Goal: Transaction & Acquisition: Purchase product/service

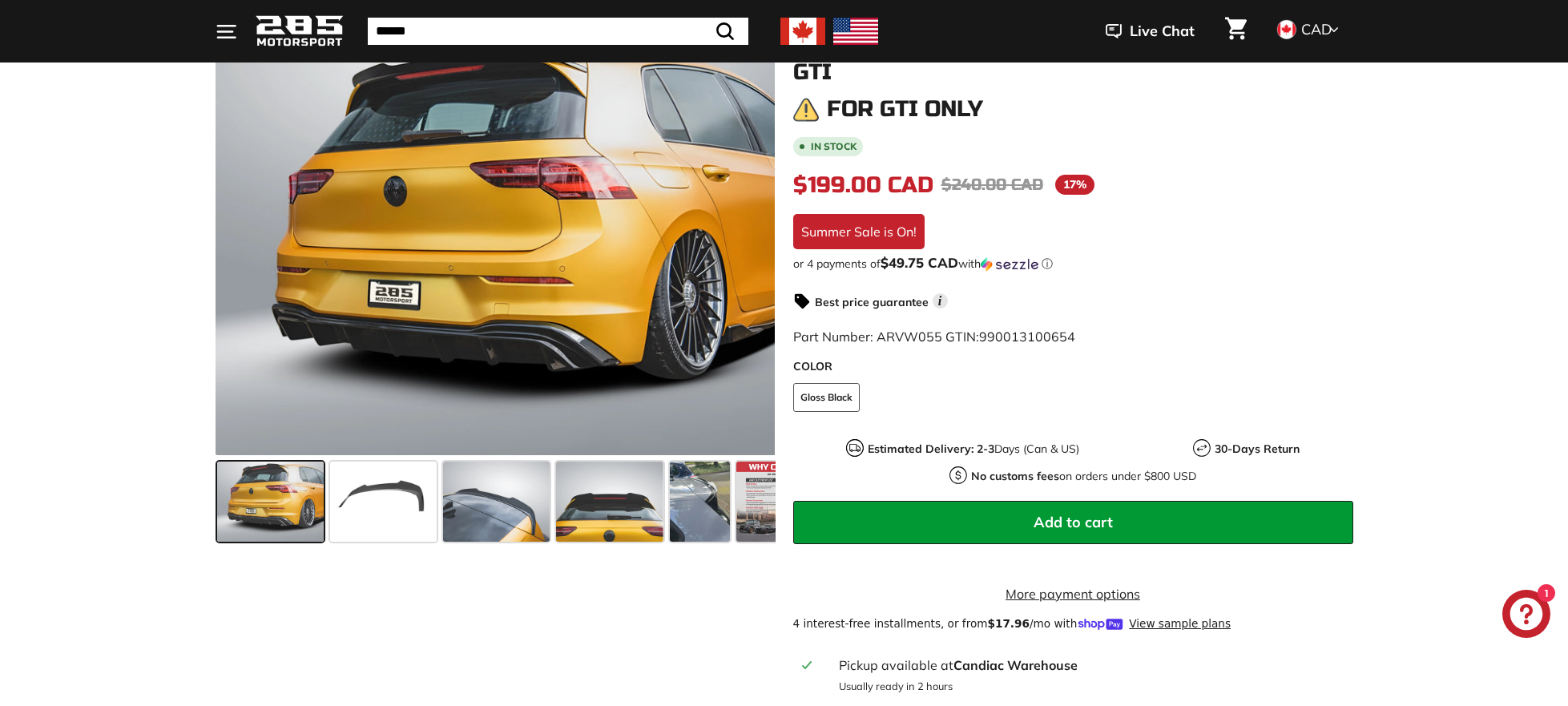
scroll to position [239, 0]
click at [382, 490] on span at bounding box center [383, 501] width 107 height 80
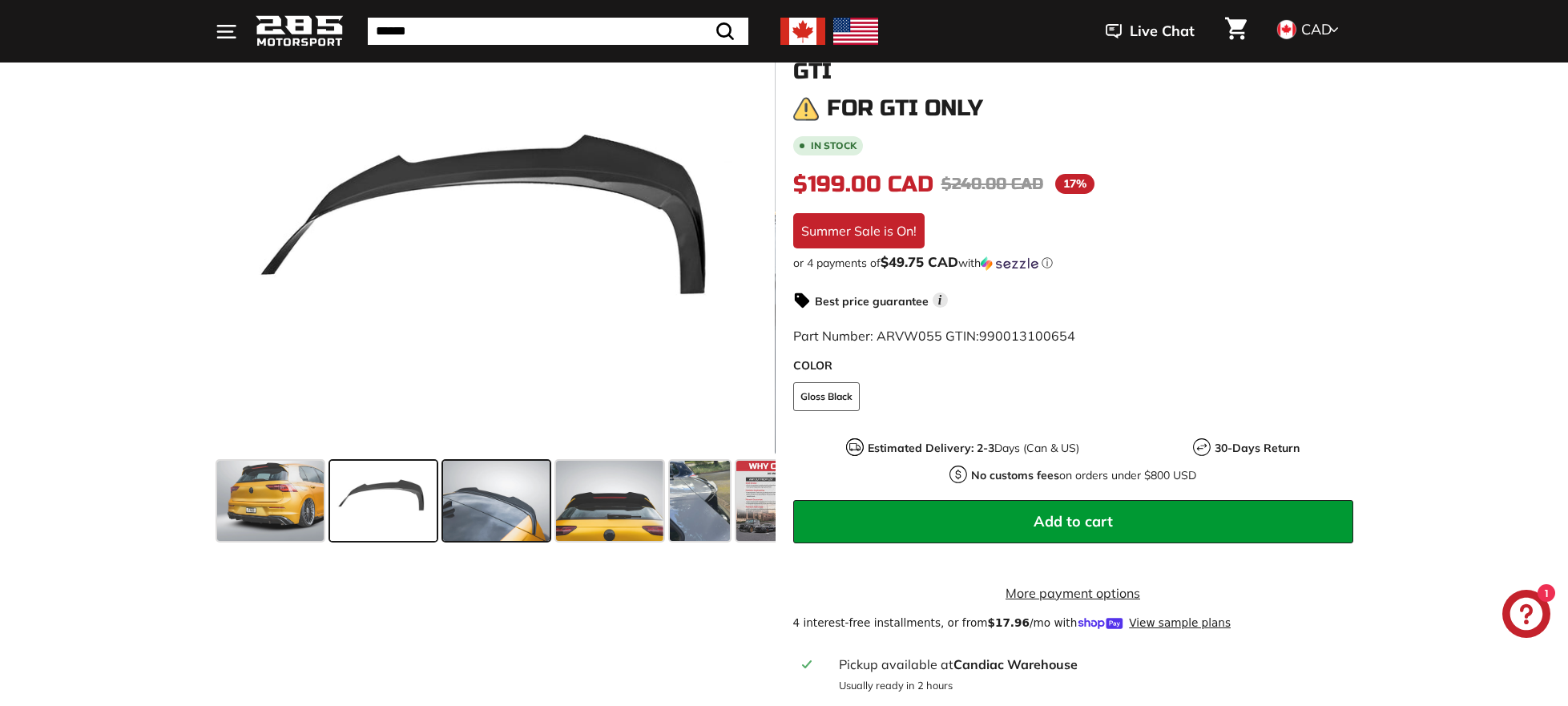
click at [494, 496] on span at bounding box center [496, 501] width 107 height 80
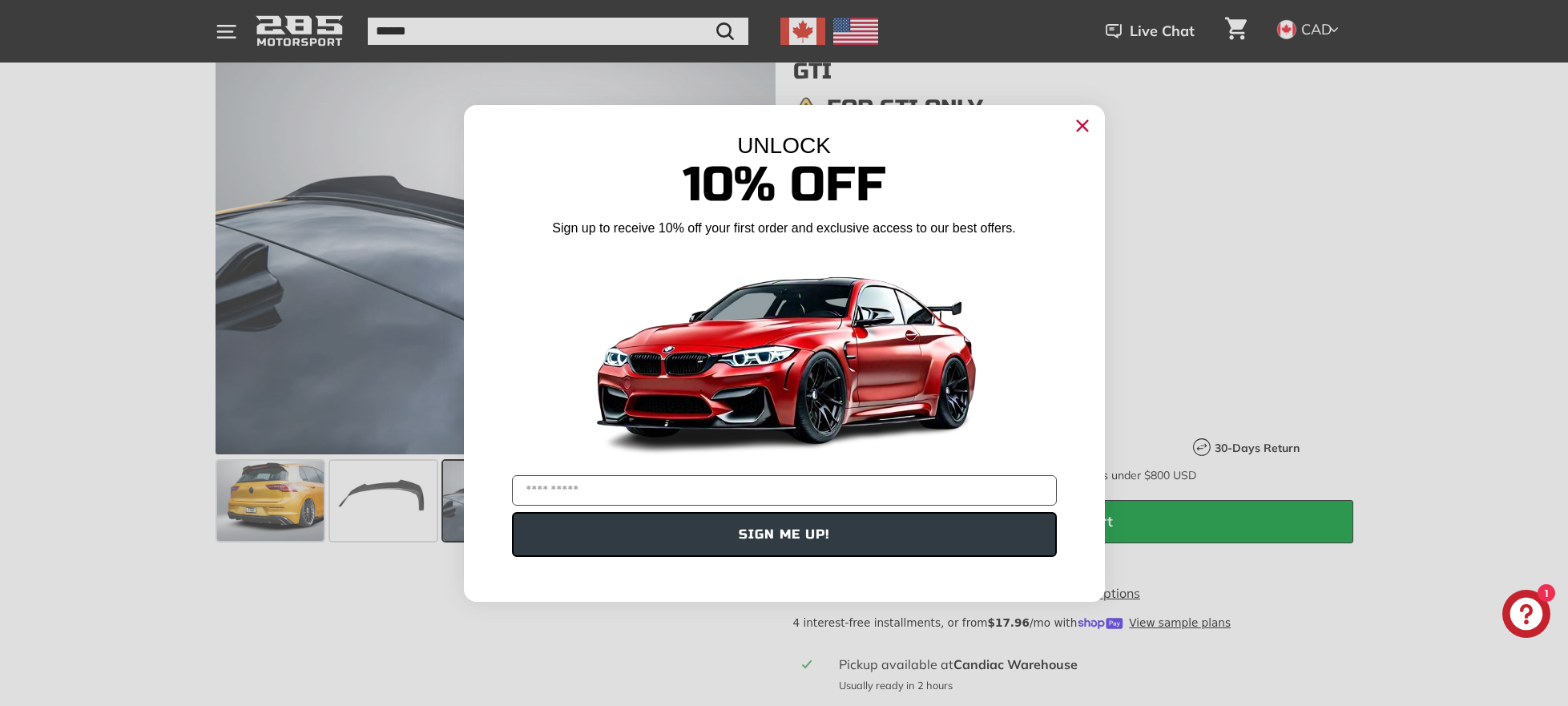
drag, startPoint x: 1082, startPoint y: 123, endPoint x: 1106, endPoint y: 192, distance: 73.1
click at [1081, 123] on icon "Close dialog" at bounding box center [1082, 125] width 10 height 10
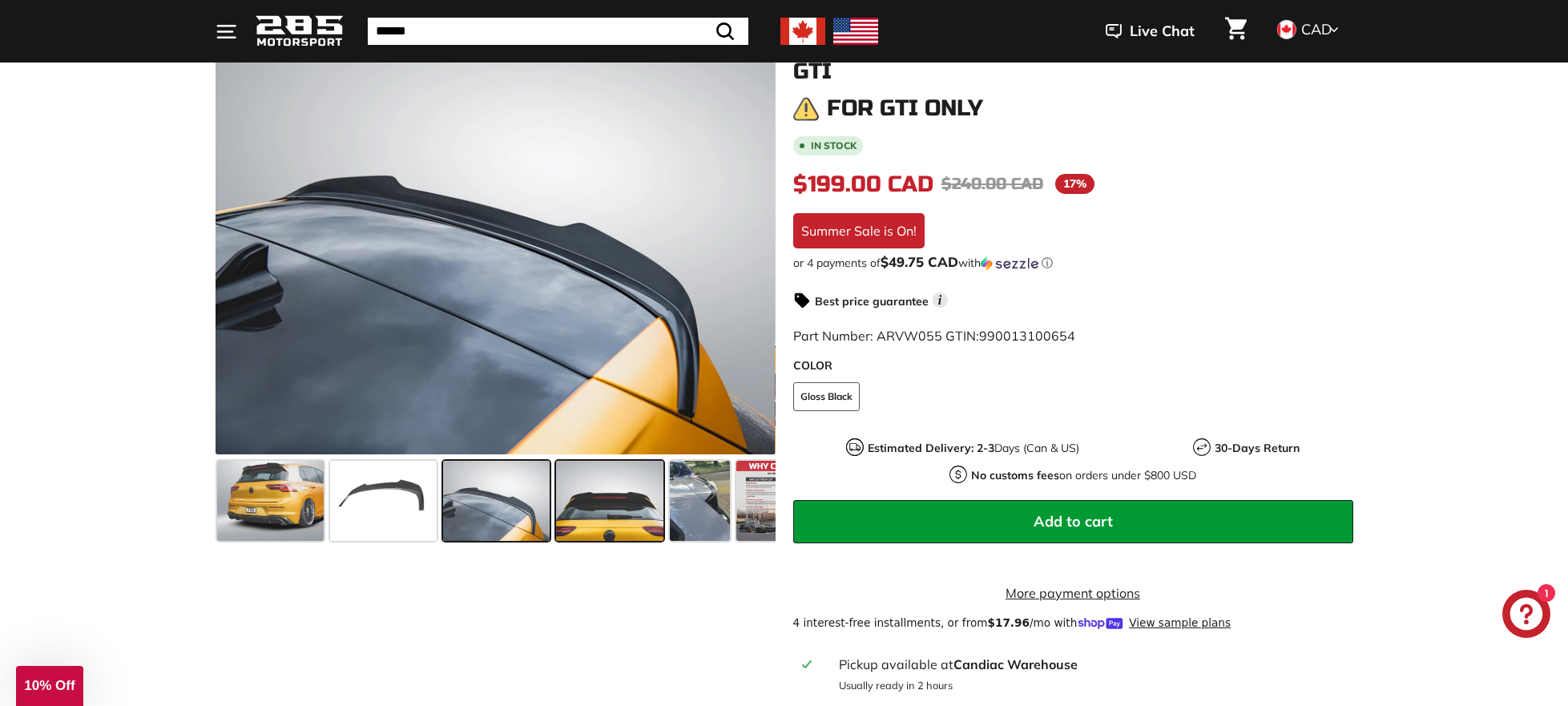
click at [621, 485] on span at bounding box center [609, 501] width 107 height 80
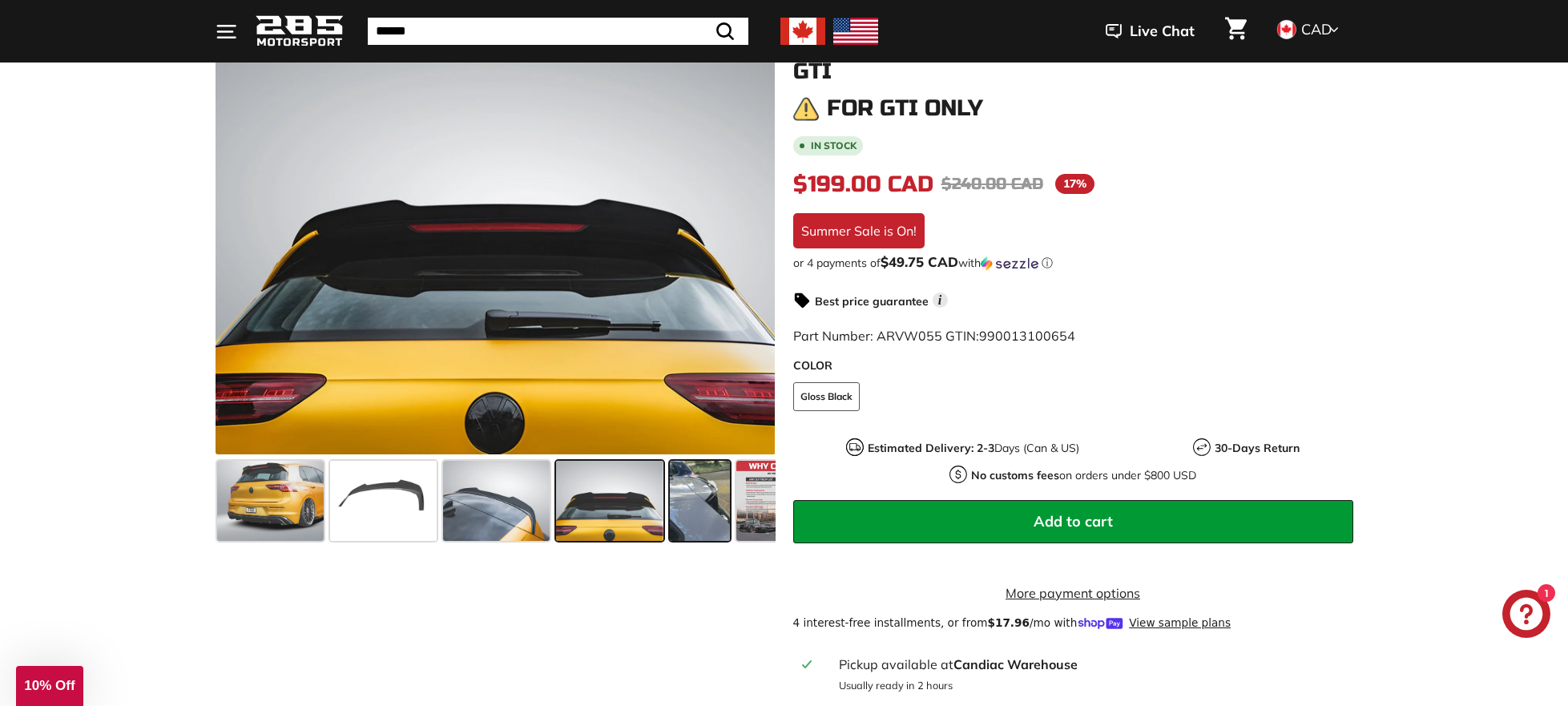
click at [704, 497] on span at bounding box center [700, 501] width 61 height 80
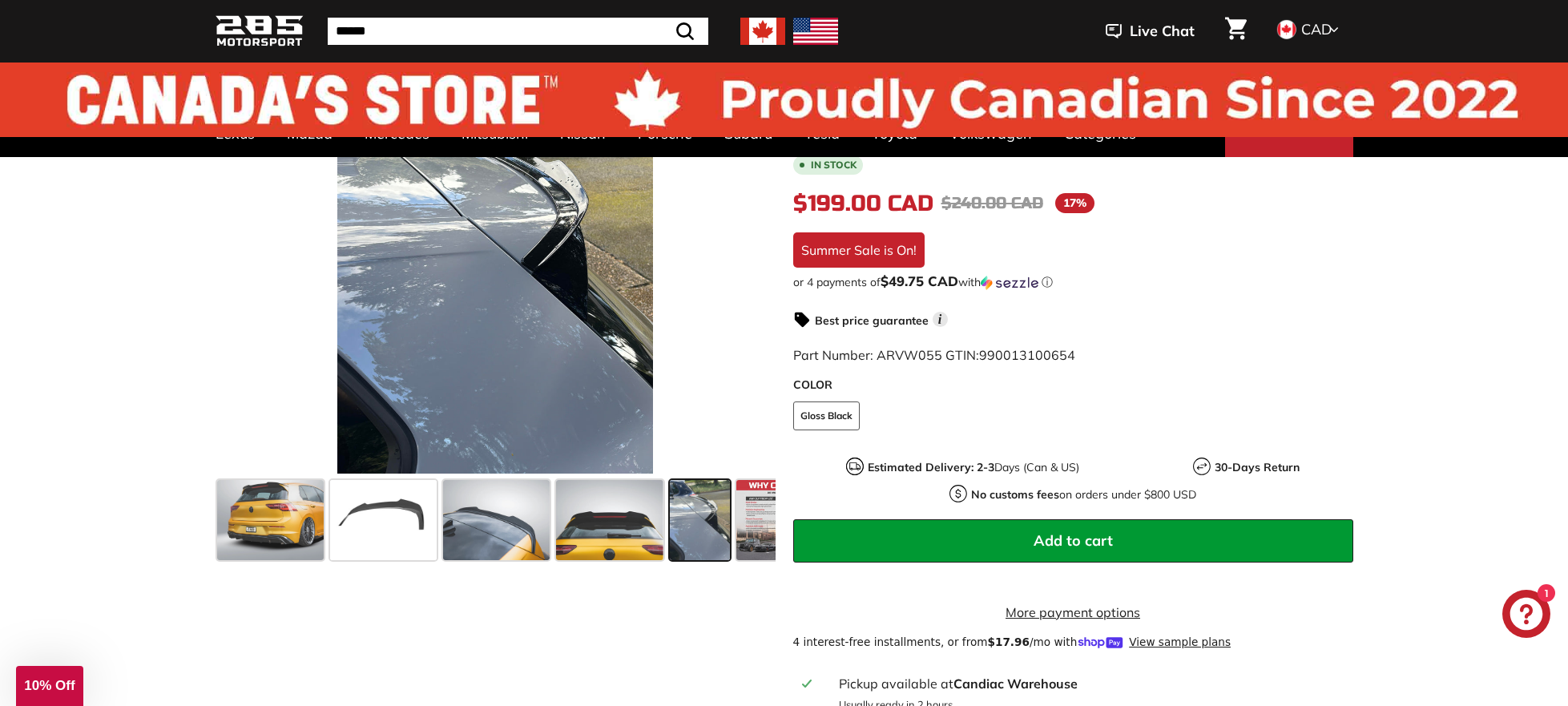
scroll to position [0, 0]
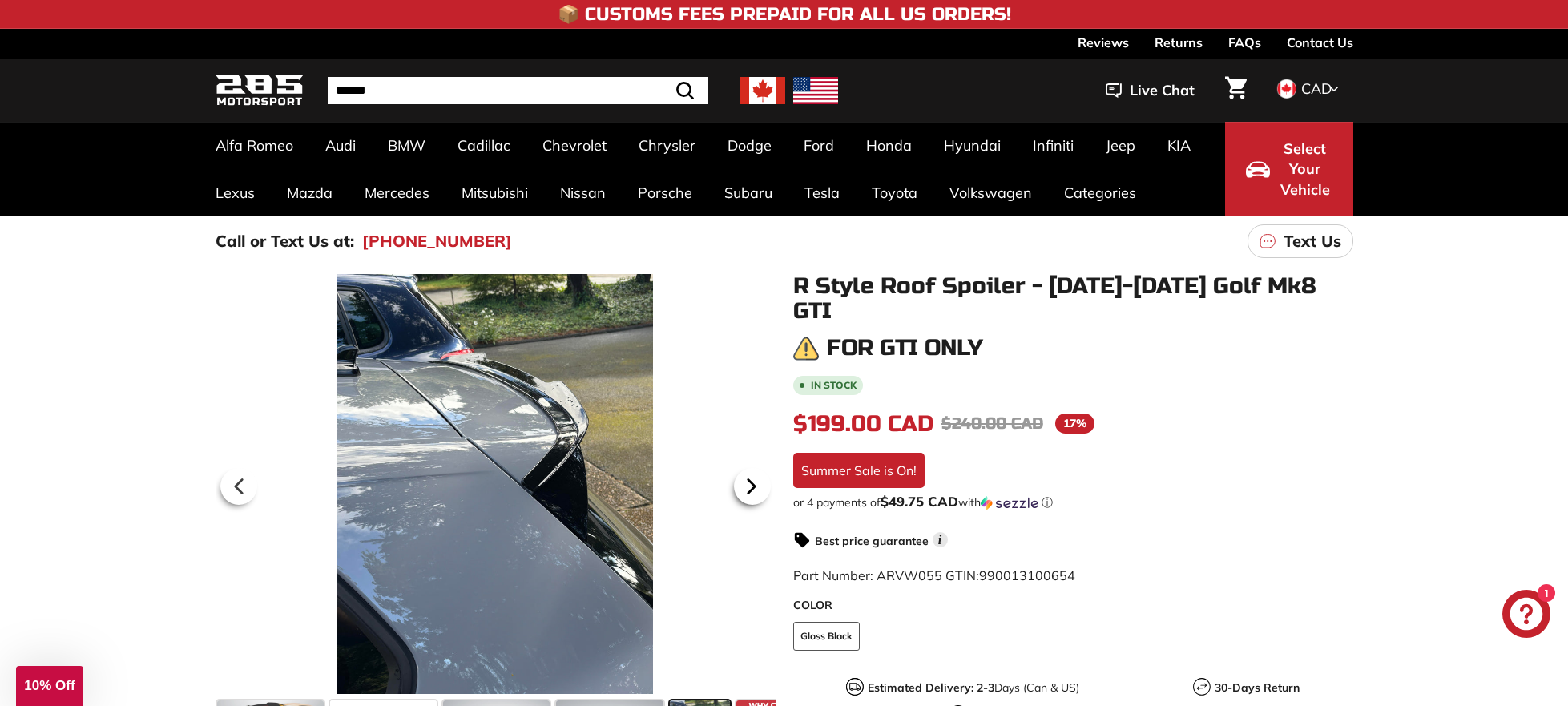
click at [757, 485] on icon at bounding box center [751, 486] width 37 height 37
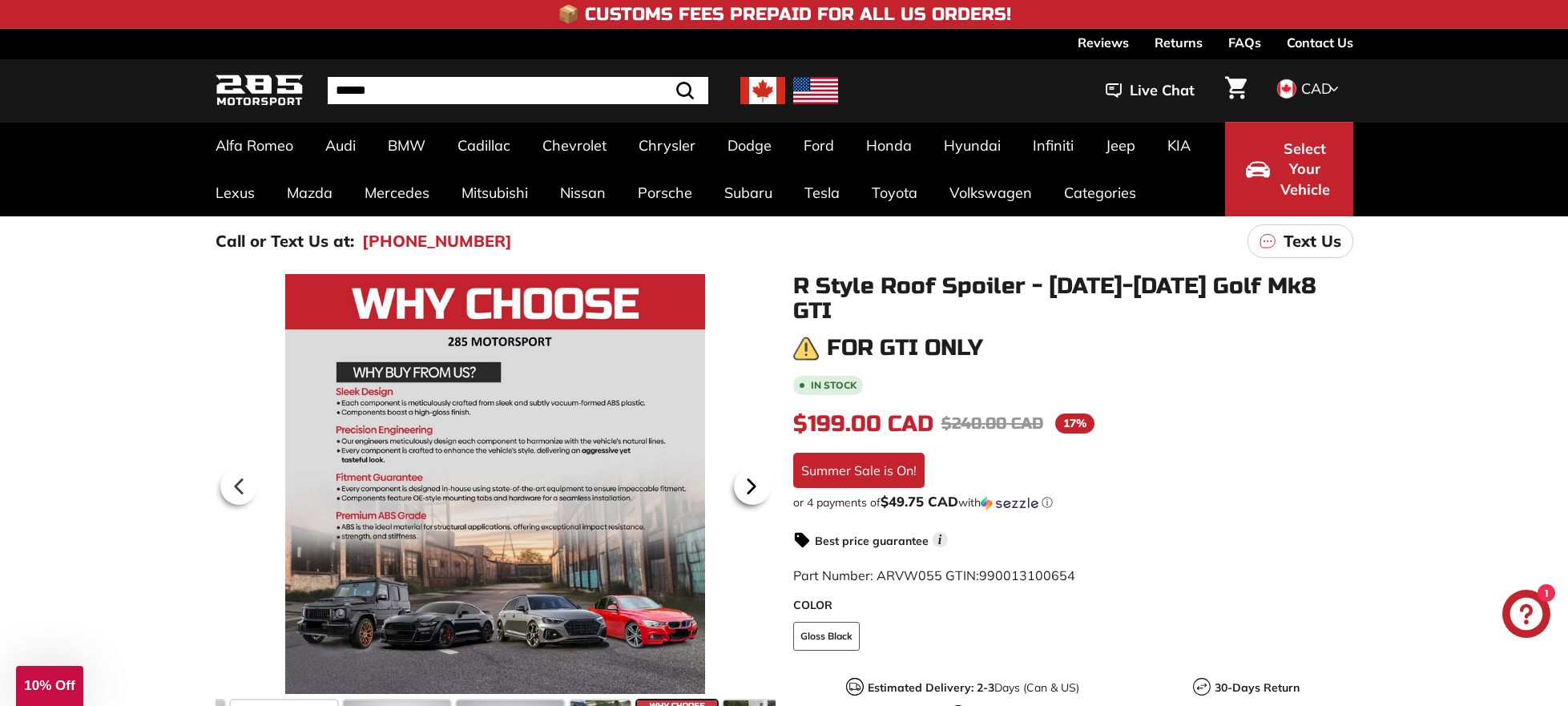
scroll to position [0, 111]
click at [757, 485] on icon at bounding box center [751, 486] width 37 height 37
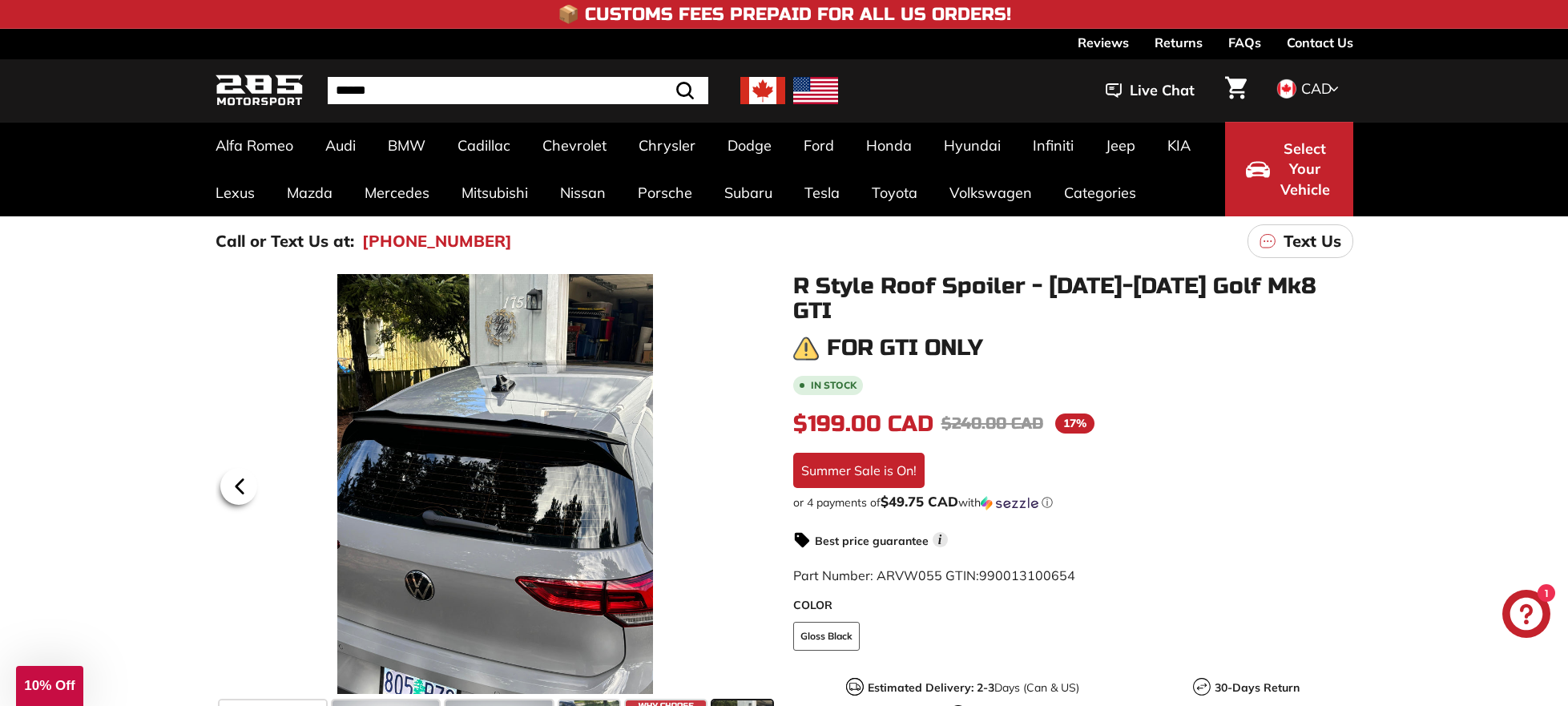
click at [237, 482] on icon at bounding box center [239, 486] width 37 height 37
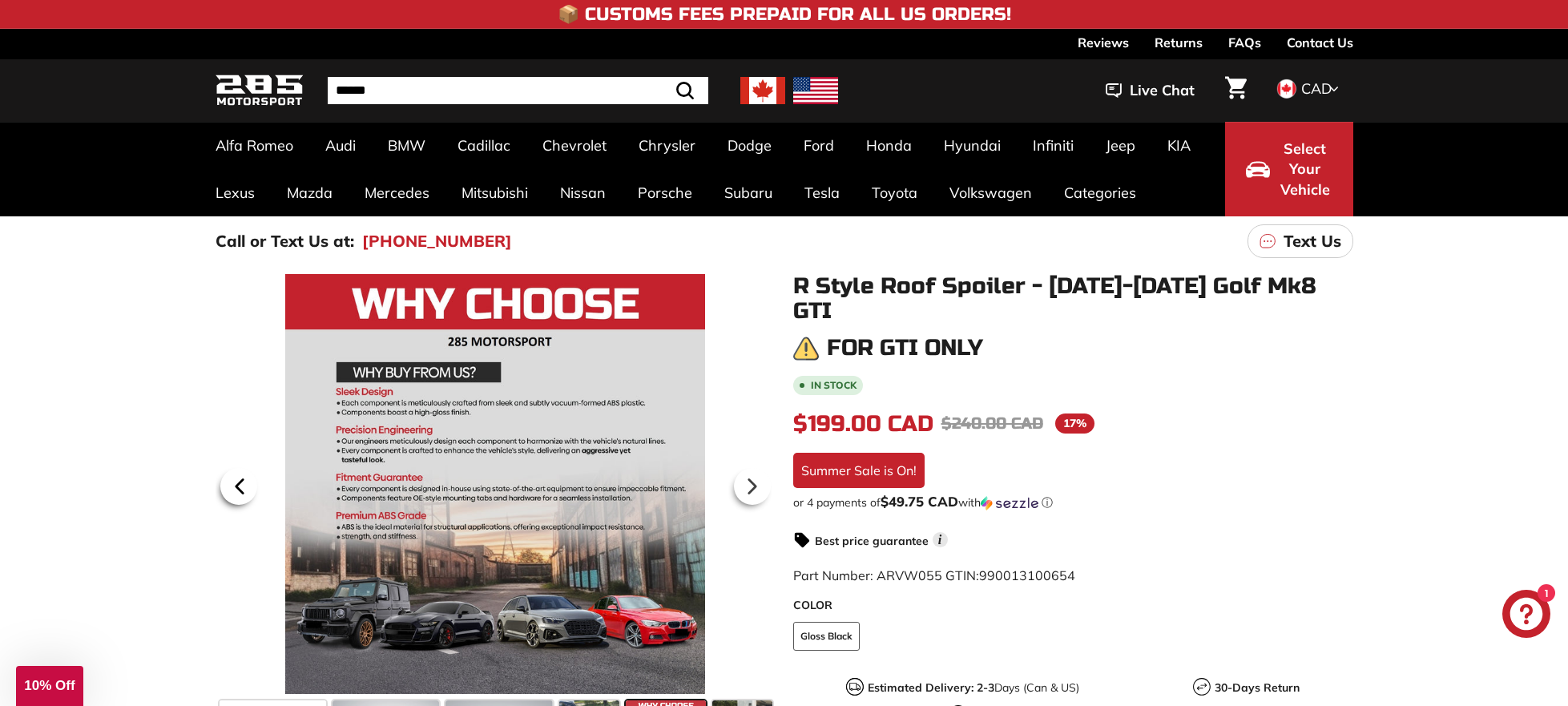
click at [237, 482] on icon at bounding box center [239, 486] width 37 height 37
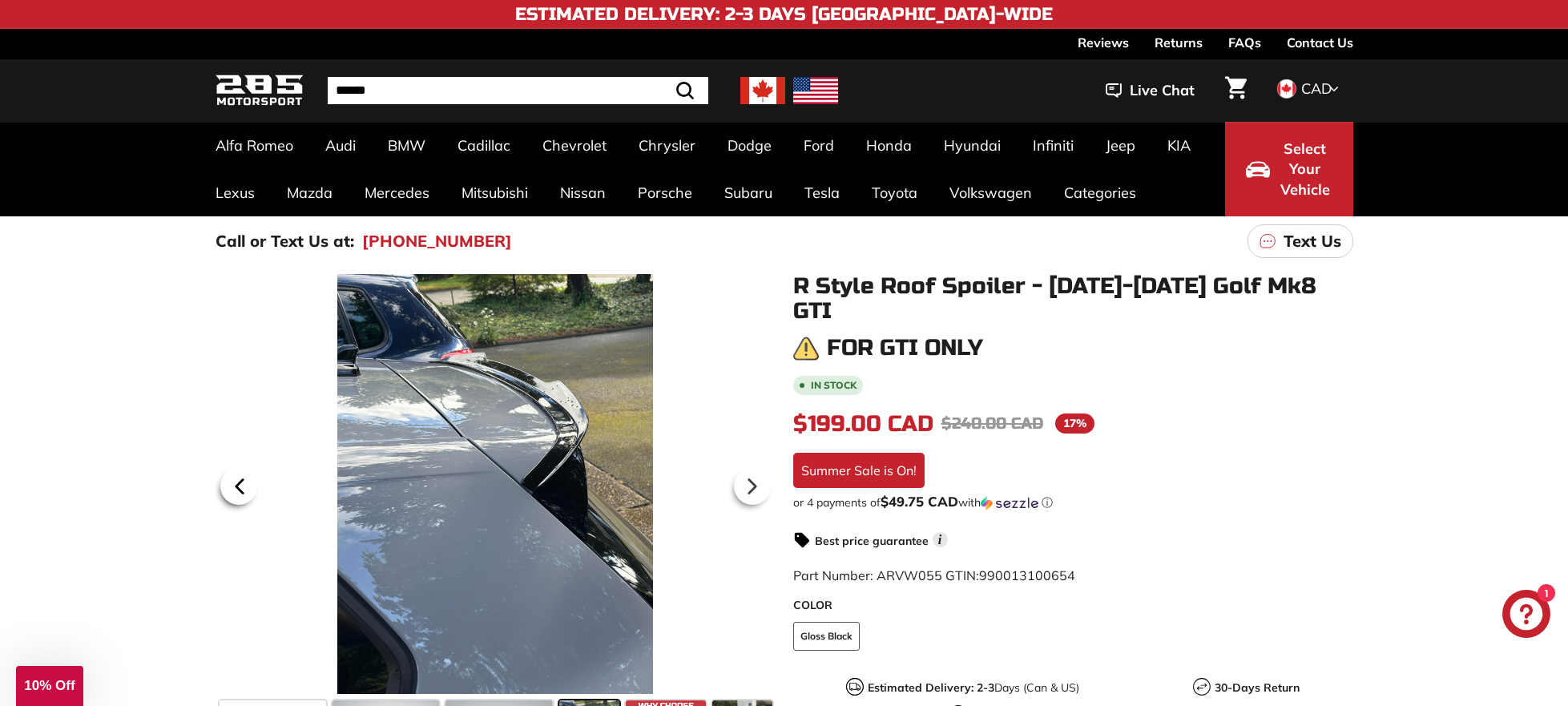
click at [237, 482] on icon at bounding box center [239, 486] width 37 height 37
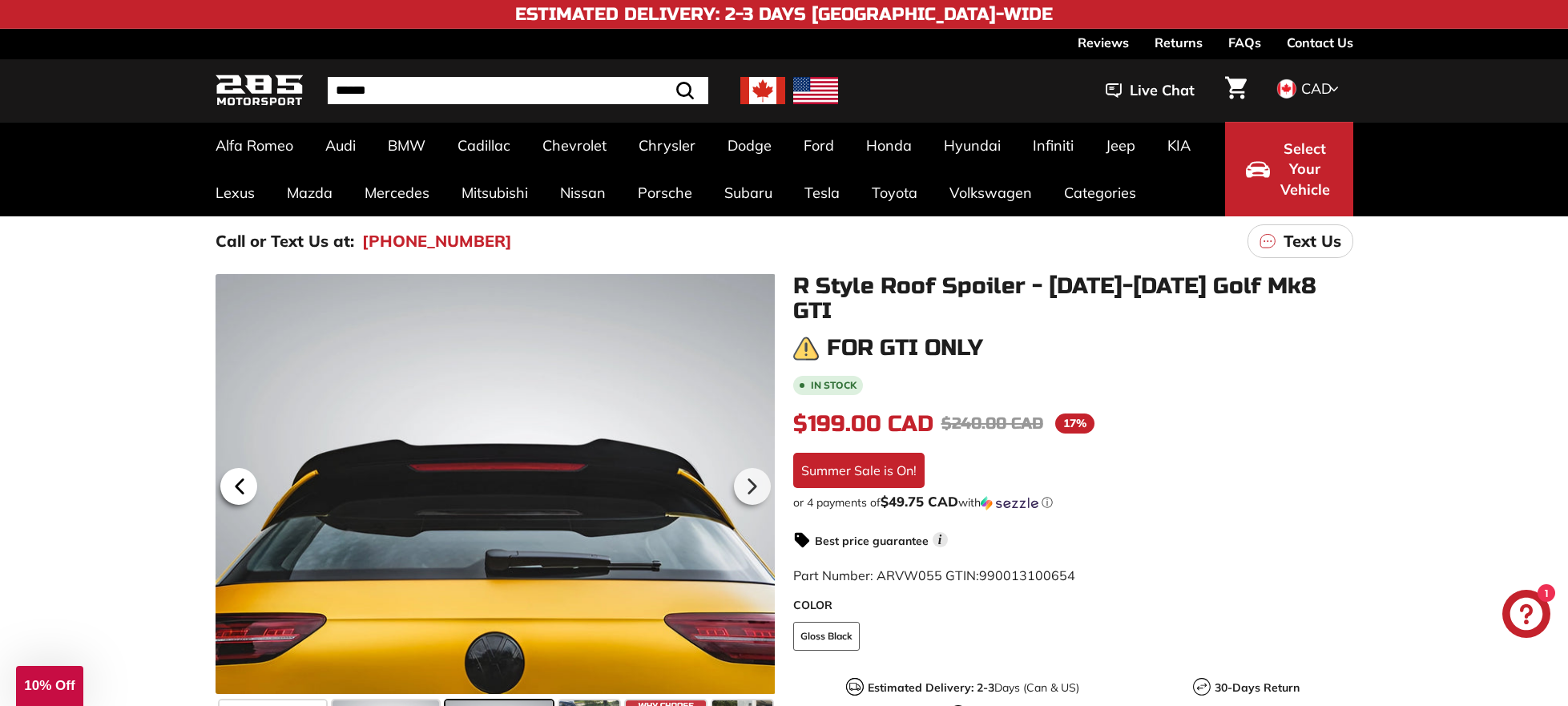
click at [237, 482] on icon at bounding box center [239, 486] width 37 height 37
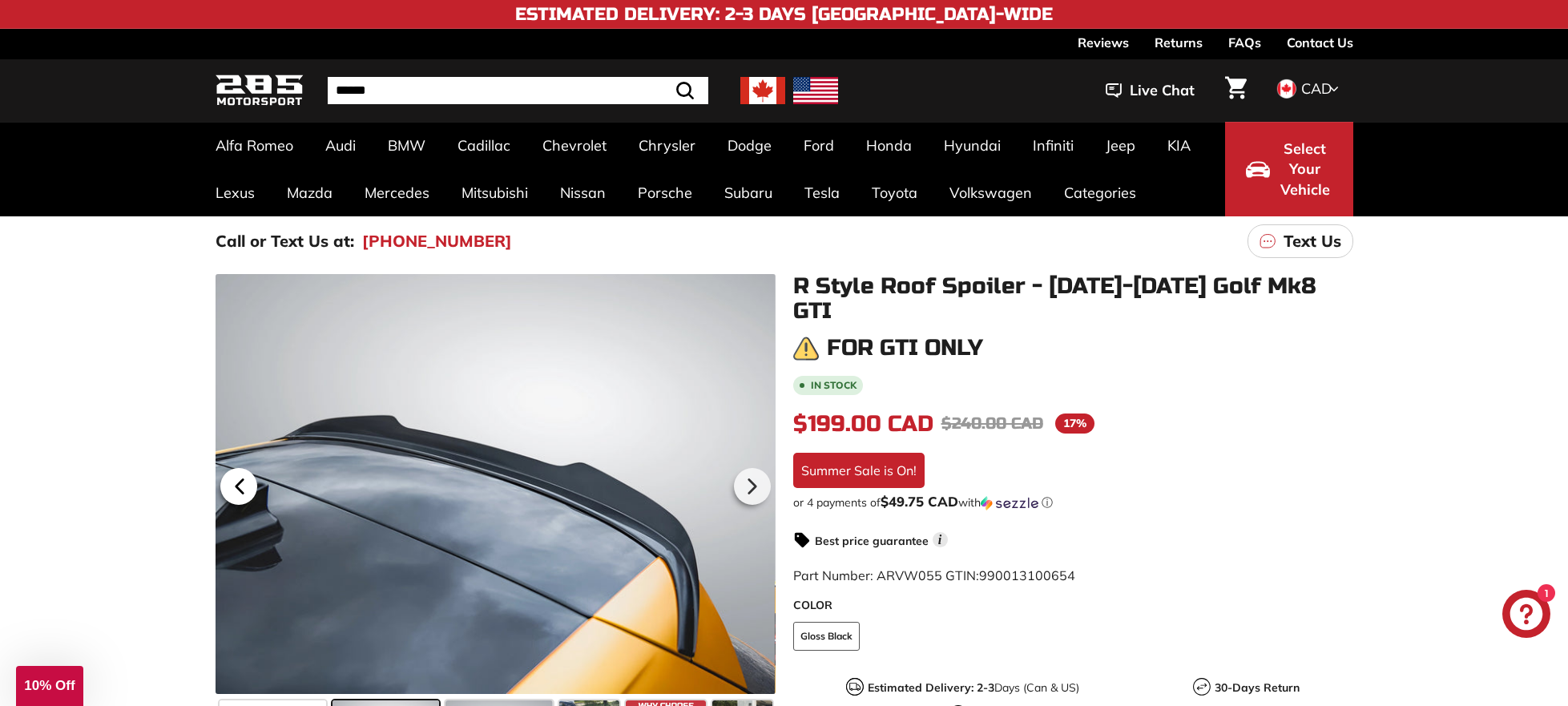
click at [237, 482] on icon at bounding box center [239, 486] width 37 height 37
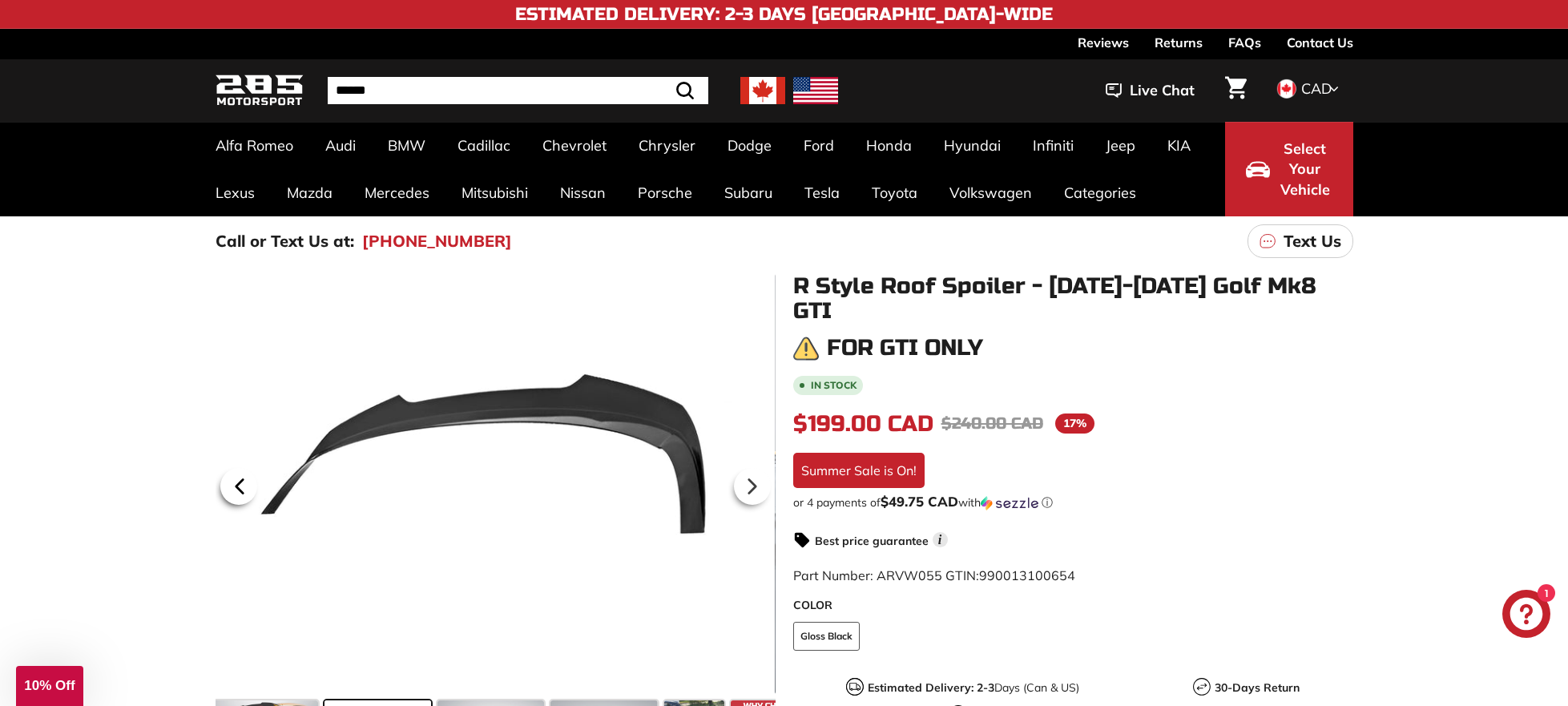
scroll to position [0, 0]
click at [237, 482] on icon at bounding box center [239, 486] width 37 height 37
